Goal: Transaction & Acquisition: Subscribe to service/newsletter

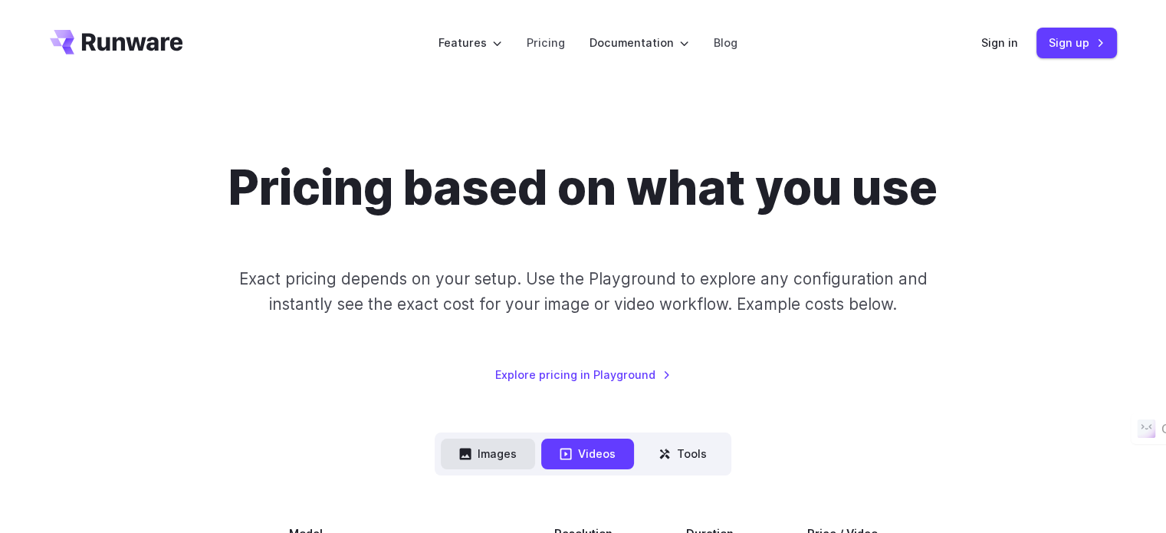
click at [491, 450] on button "Images" at bounding box center [488, 453] width 94 height 30
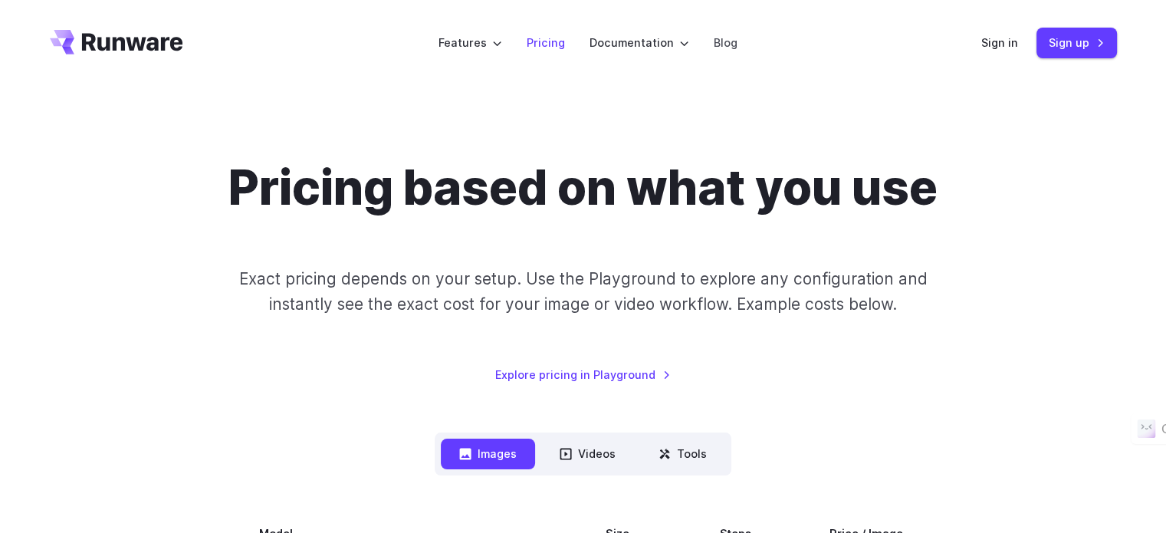
click at [547, 41] on link "Pricing" at bounding box center [545, 43] width 38 height 18
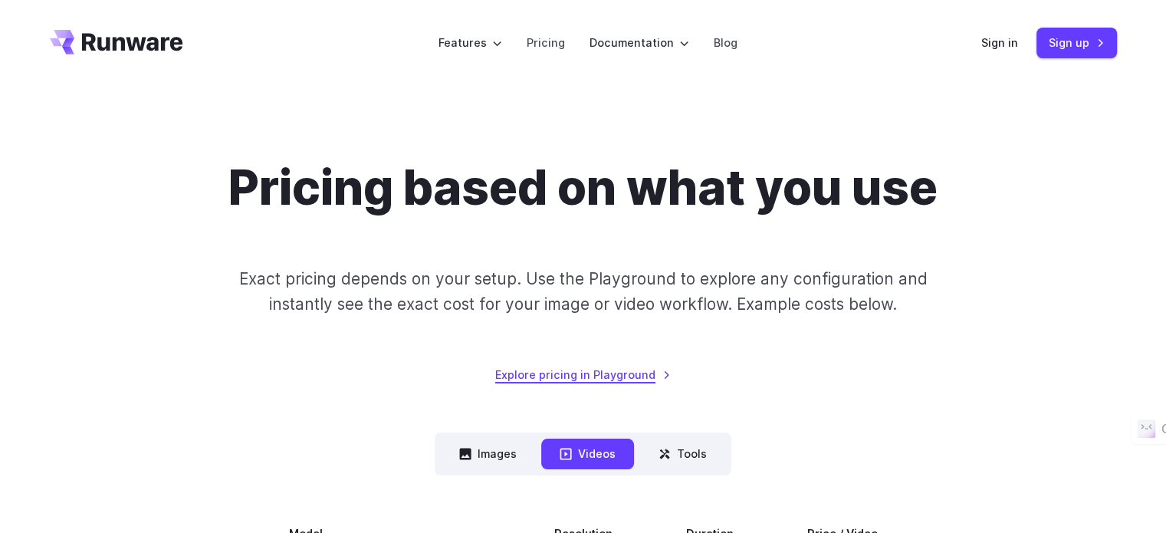
click at [614, 374] on link "Explore pricing in Playground" at bounding box center [582, 375] width 175 height 18
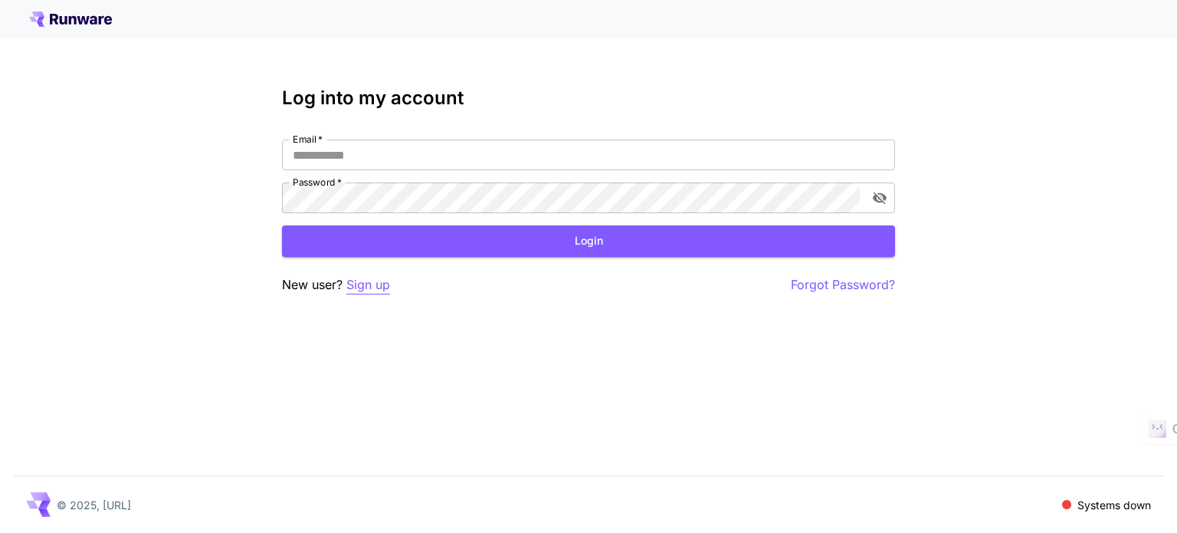
click at [369, 287] on p "Sign up" at bounding box center [368, 284] width 44 height 19
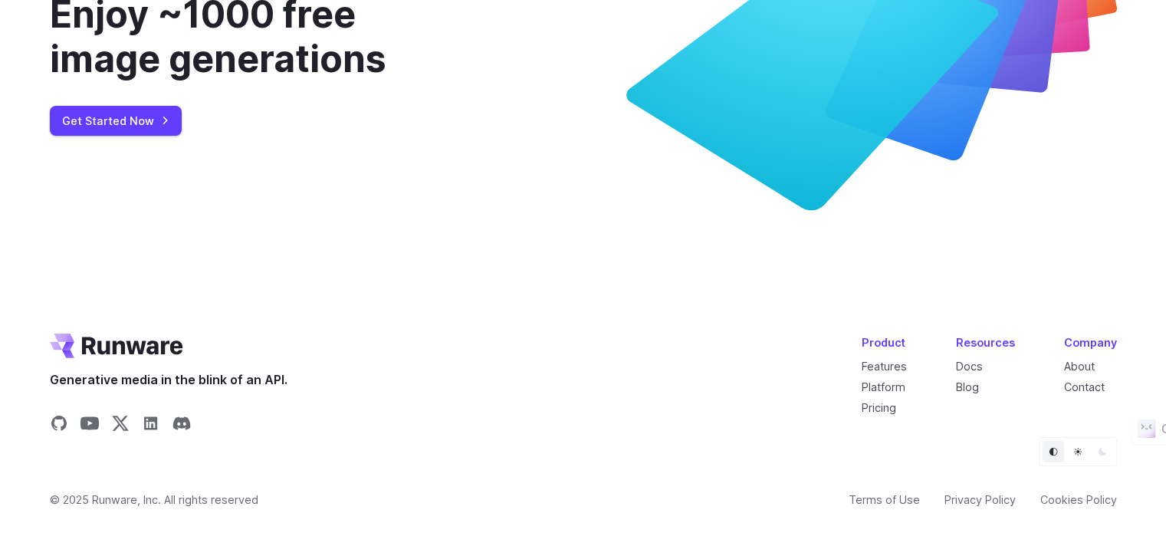
scroll to position [5784, 0]
